Goal: Navigation & Orientation: Find specific page/section

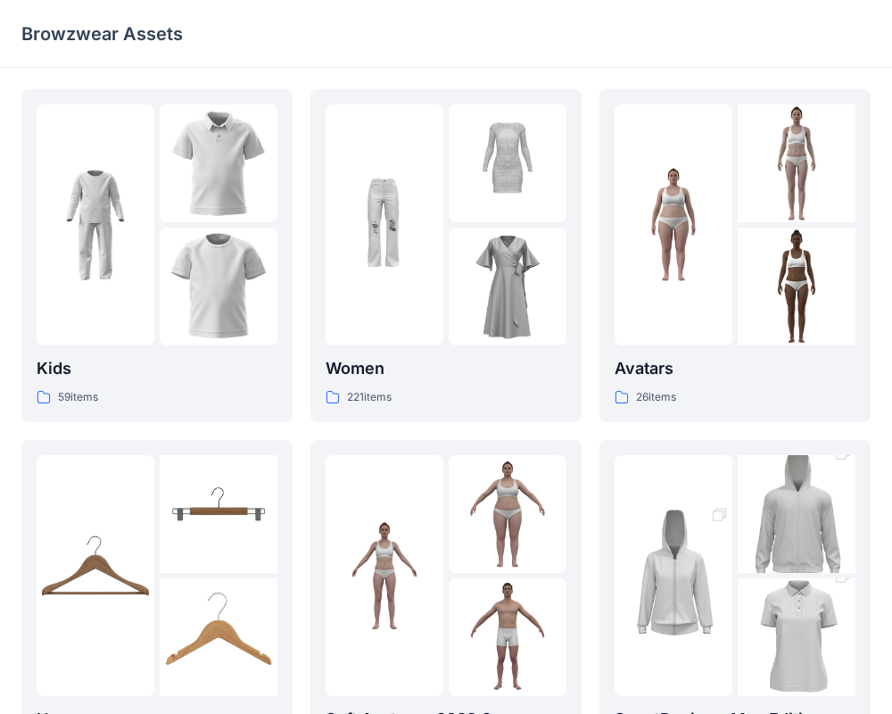
click at [33, 35] on p "Browzwear Assets" at bounding box center [102, 33] width 162 height 25
click at [372, 308] on div at bounding box center [385, 224] width 118 height 241
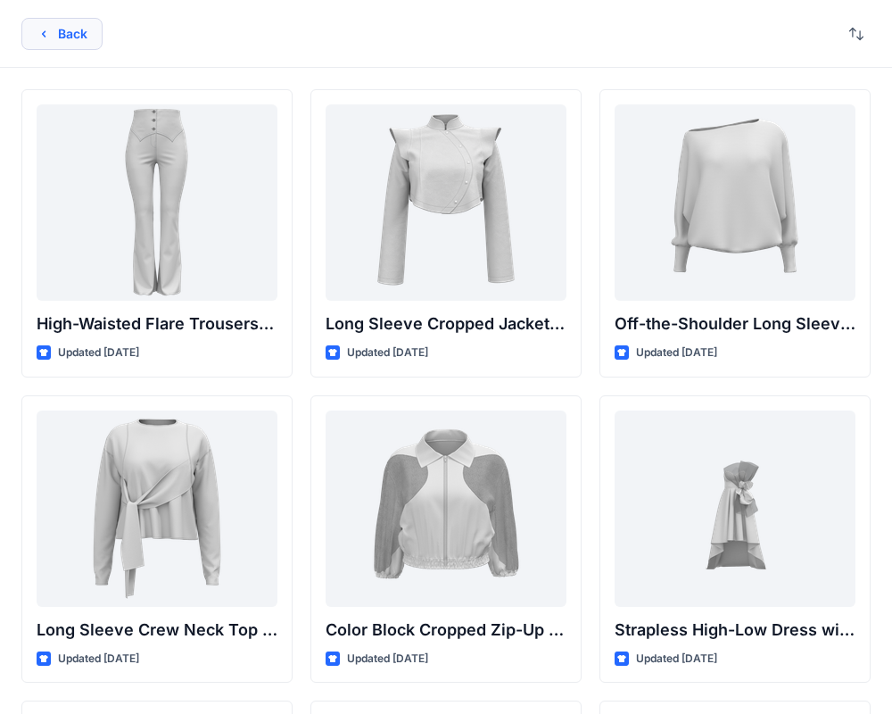
click at [71, 30] on button "Back" at bounding box center [61, 34] width 81 height 32
